Goal: Task Accomplishment & Management: Manage account settings

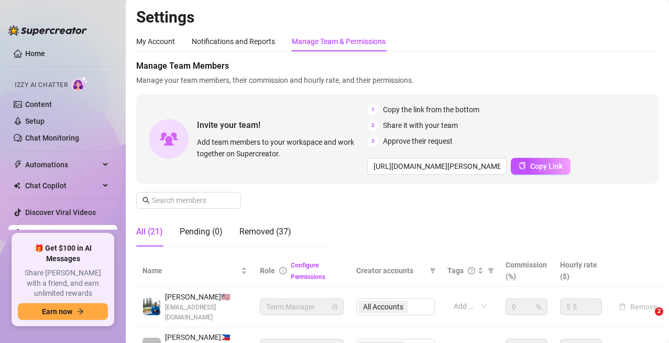
click at [45, 52] on link "Home" at bounding box center [35, 53] width 20 height 8
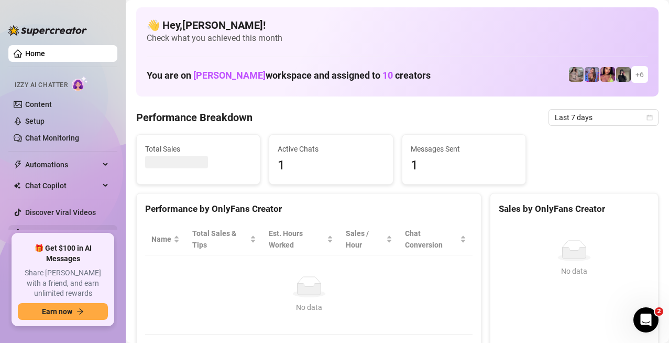
click at [53, 233] on link "Settings" at bounding box center [39, 233] width 28 height 8
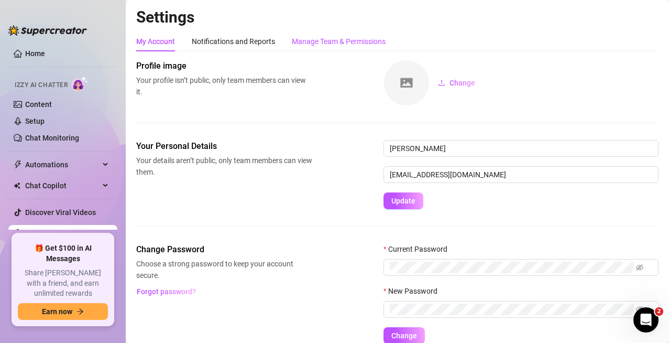
click at [360, 45] on div "Manage Team & Permissions" at bounding box center [339, 42] width 94 height 12
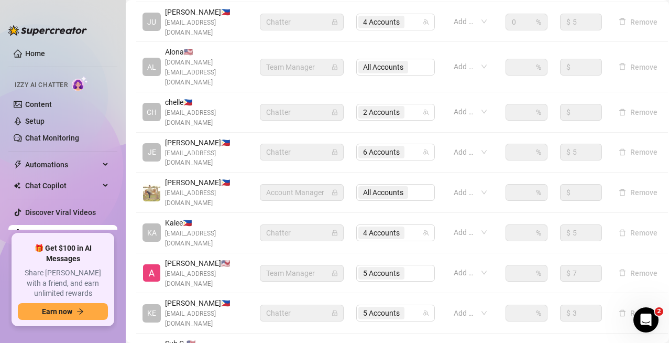
scroll to position [340, 0]
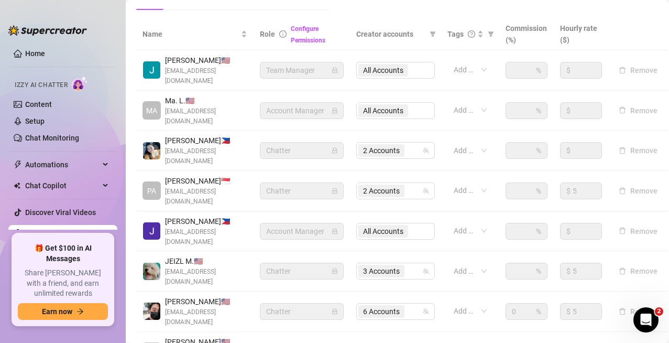
scroll to position [235, 0]
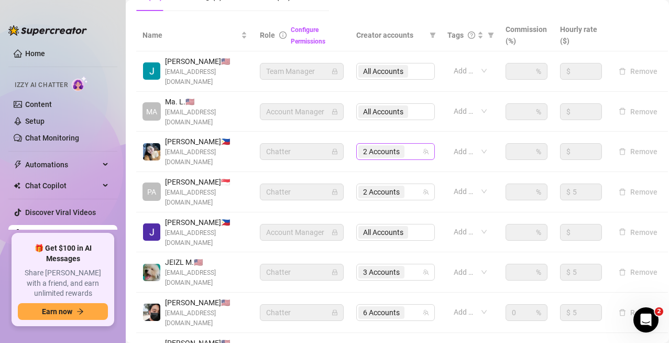
click at [420, 144] on div "2 Accounts" at bounding box center [389, 151] width 63 height 15
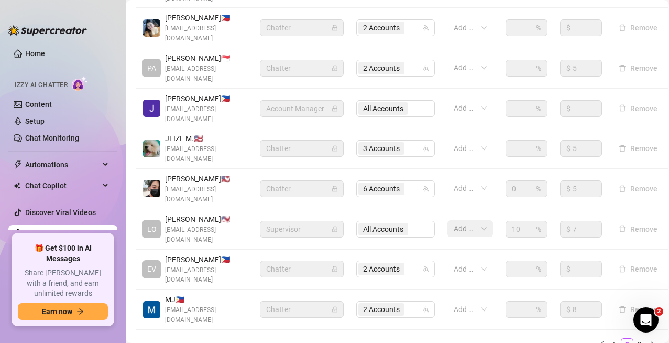
scroll to position [360, 0]
click at [609, 337] on link "1" at bounding box center [615, 343] width 12 height 12
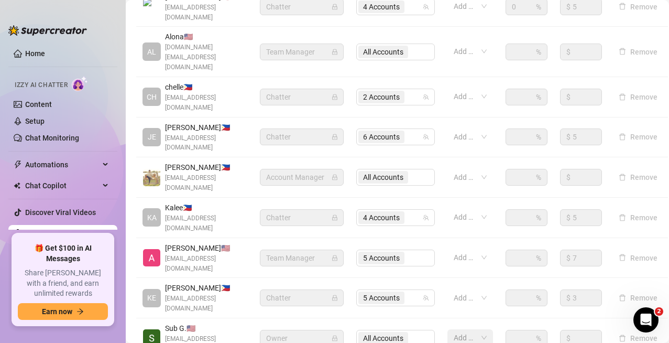
scroll to position [288, 0]
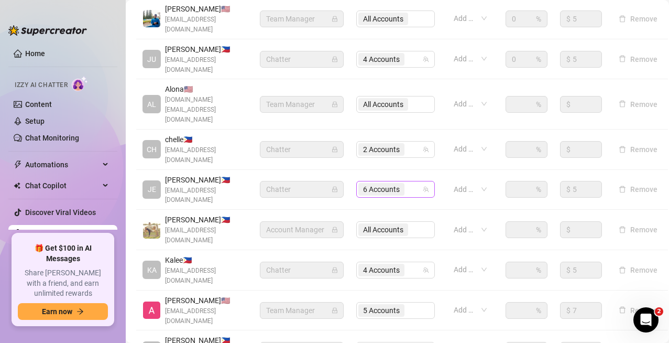
click at [408, 183] on input "search" at bounding box center [408, 189] width 2 height 13
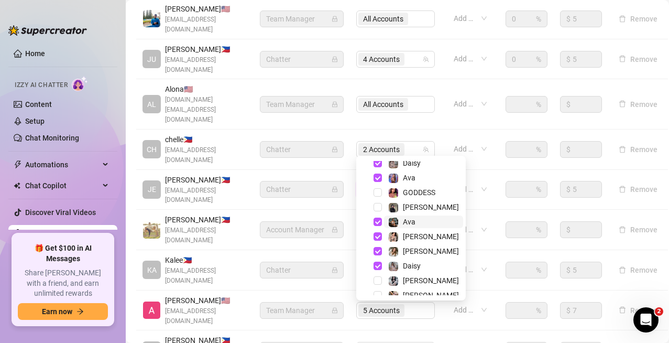
scroll to position [27, 0]
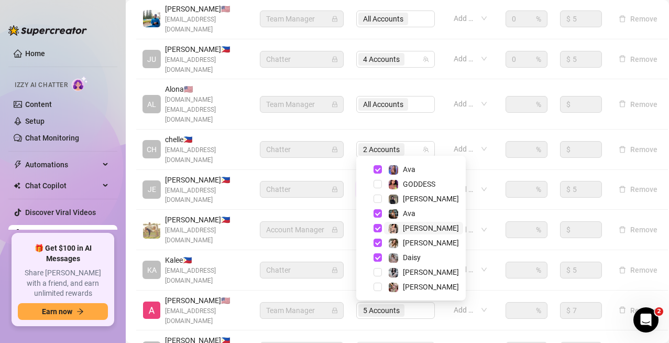
click at [426, 229] on span "[PERSON_NAME]" at bounding box center [423, 228] width 79 height 13
click at [461, 262] on div at bounding box center [465, 269] width 30 height 15
